Goal: Task Accomplishment & Management: Use online tool/utility

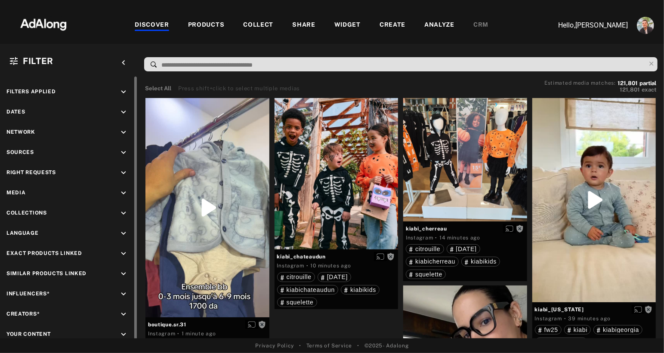
click at [123, 149] on icon "keyboard_arrow_down" at bounding box center [123, 152] width 9 height 9
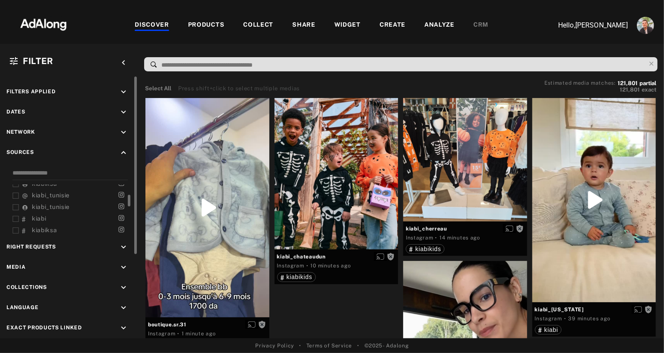
scroll to position [41, 0]
click at [40, 192] on span "kiabi_tunisie" at bounding box center [51, 194] width 38 height 7
click at [40, 203] on span "kiabi_tunisie" at bounding box center [51, 206] width 38 height 7
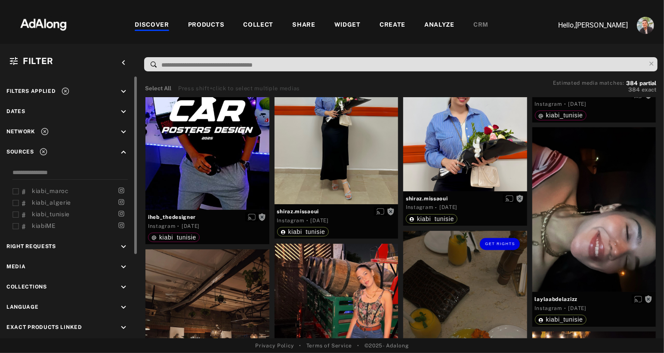
scroll to position [3210, 0]
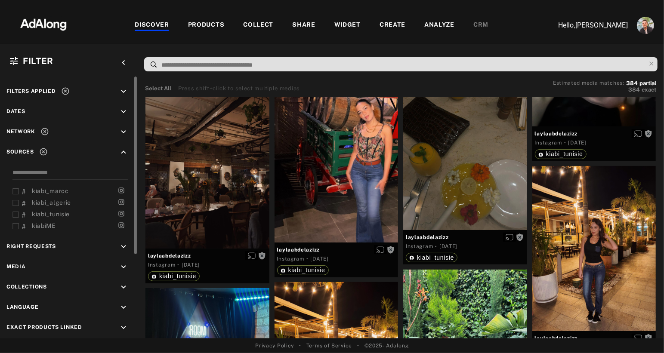
click at [340, 25] on div "WIDGET" at bounding box center [347, 25] width 26 height 10
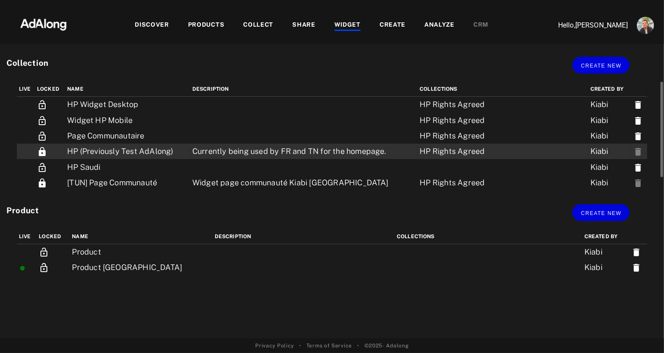
click at [155, 155] on td "HP (Previously Test AdAlong)" at bounding box center [127, 151] width 125 height 15
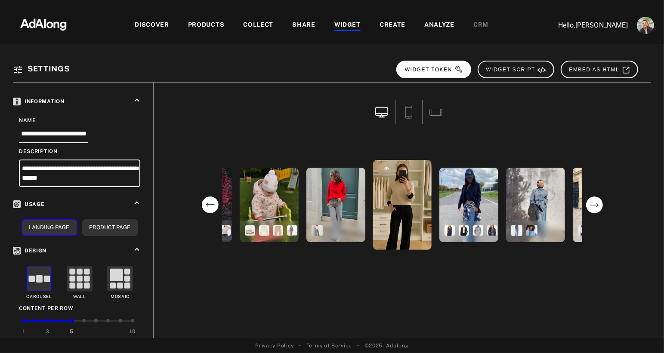
click at [452, 68] on span "WIDGET TOKEN" at bounding box center [434, 70] width 58 height 6
